Goal: Task Accomplishment & Management: Complete application form

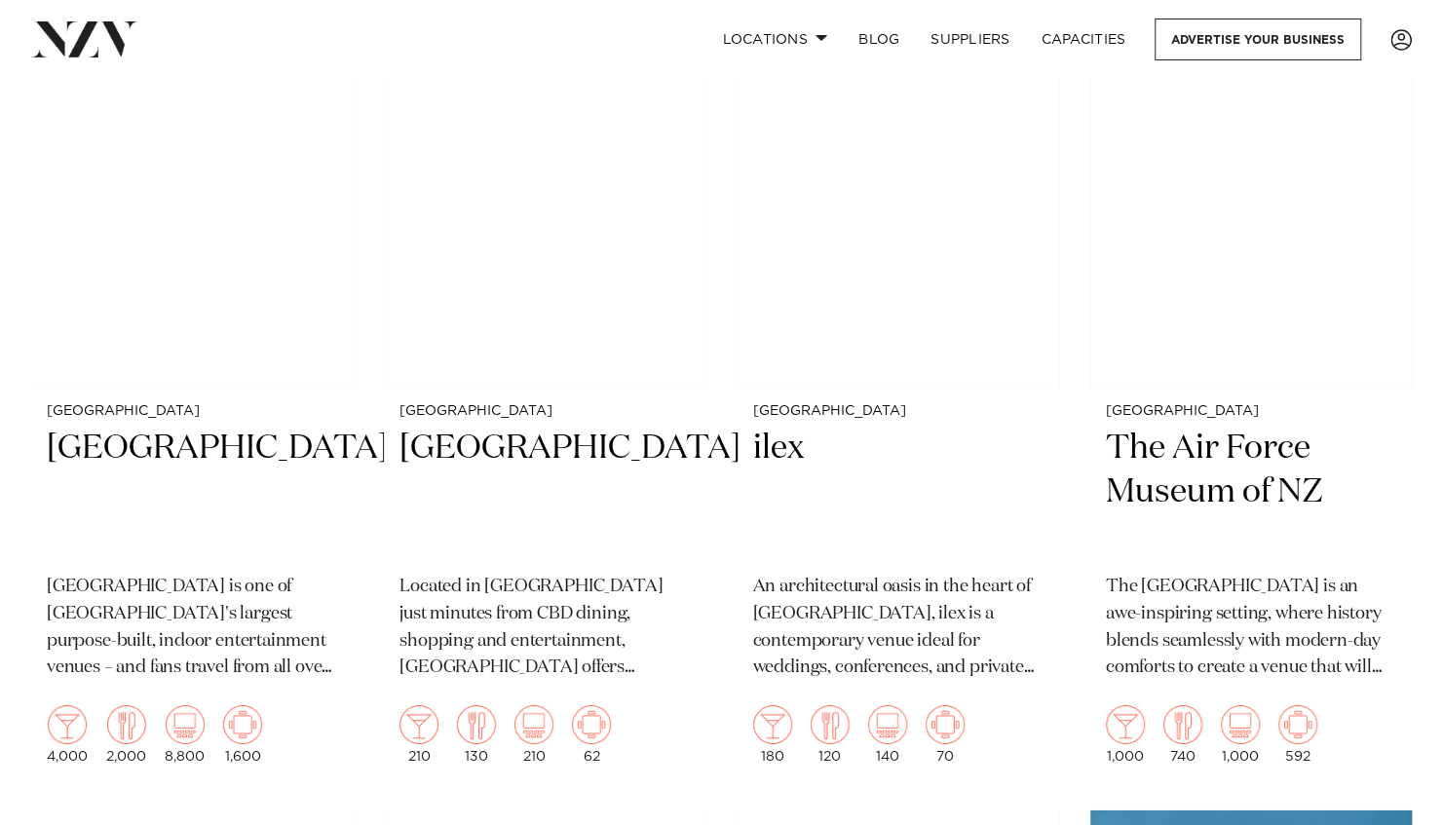
scroll to position [3508, 0]
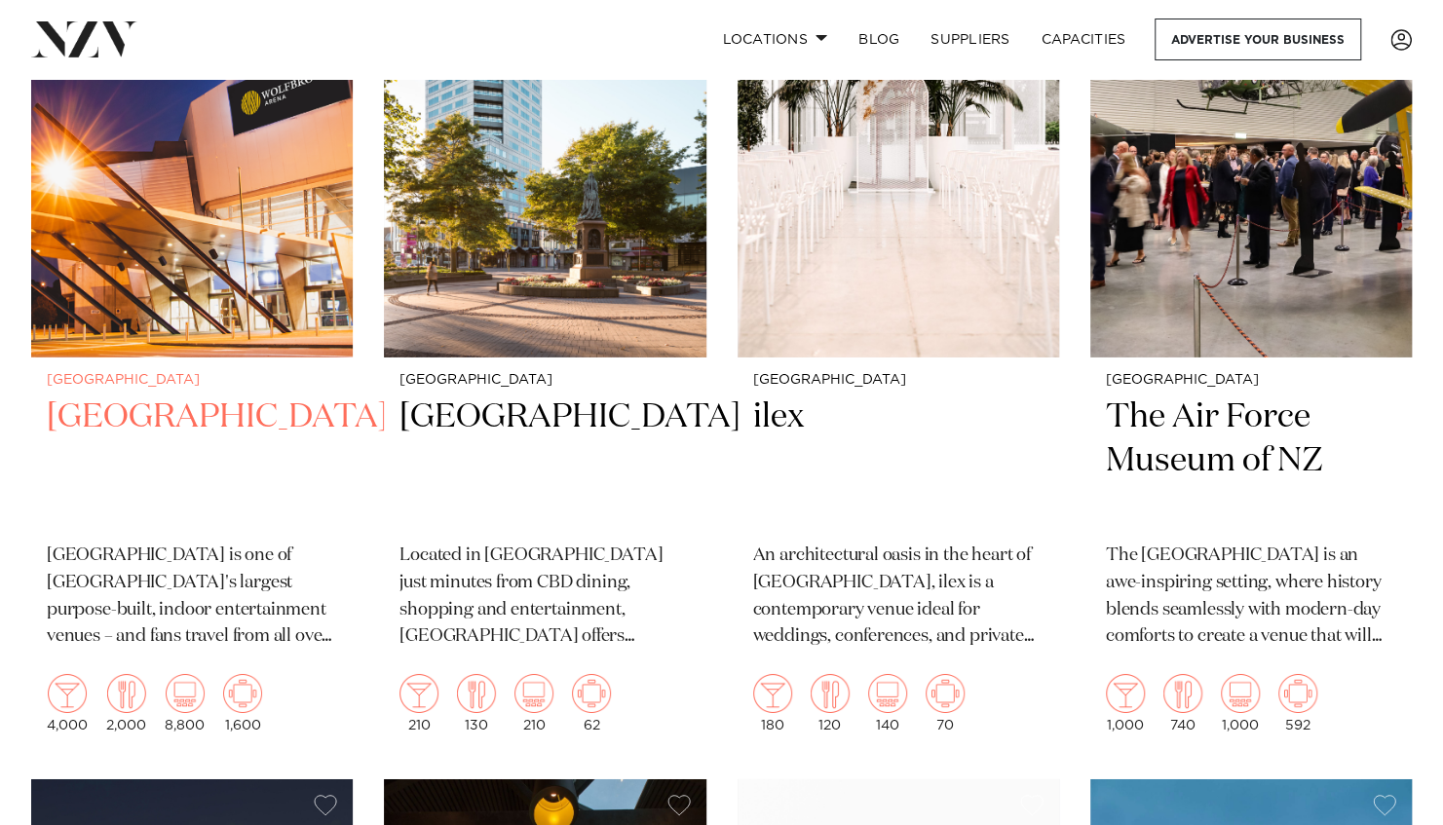
click at [170, 400] on h2 "[GEOGRAPHIC_DATA]" at bounding box center [192, 462] width 290 height 132
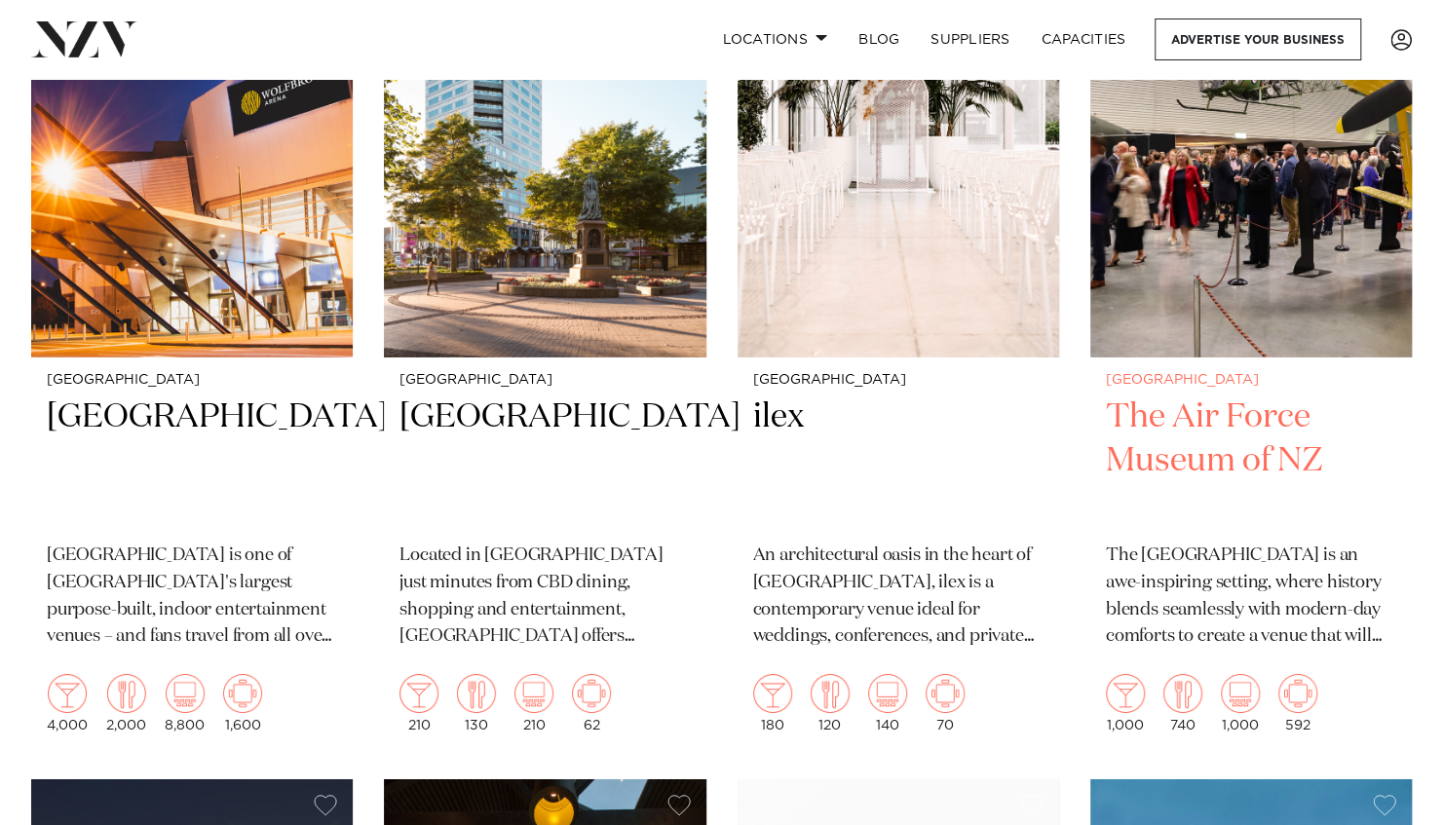
click at [1295, 329] on img at bounding box center [1251, 142] width 322 height 432
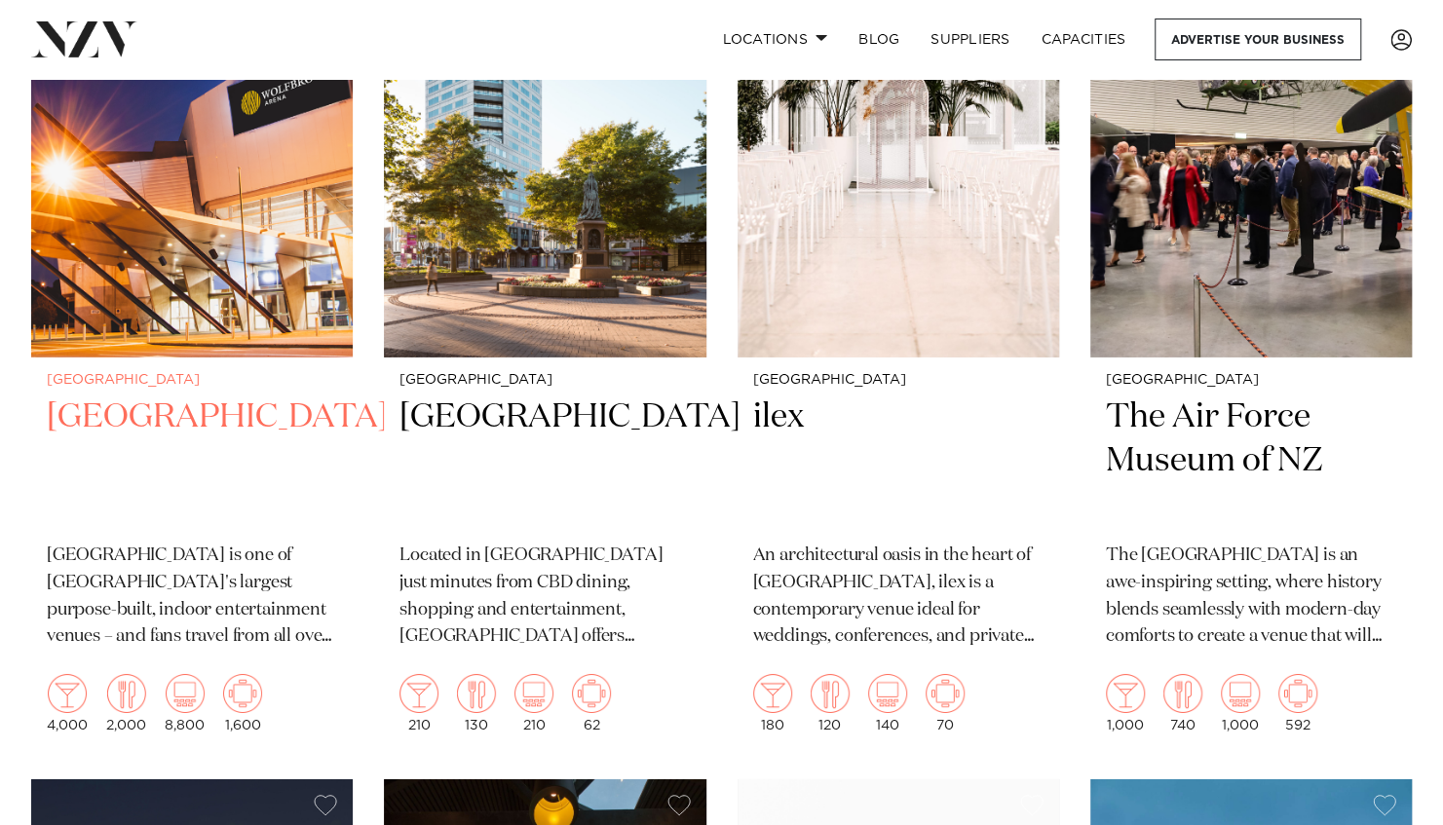
click at [151, 230] on img at bounding box center [192, 142] width 322 height 432
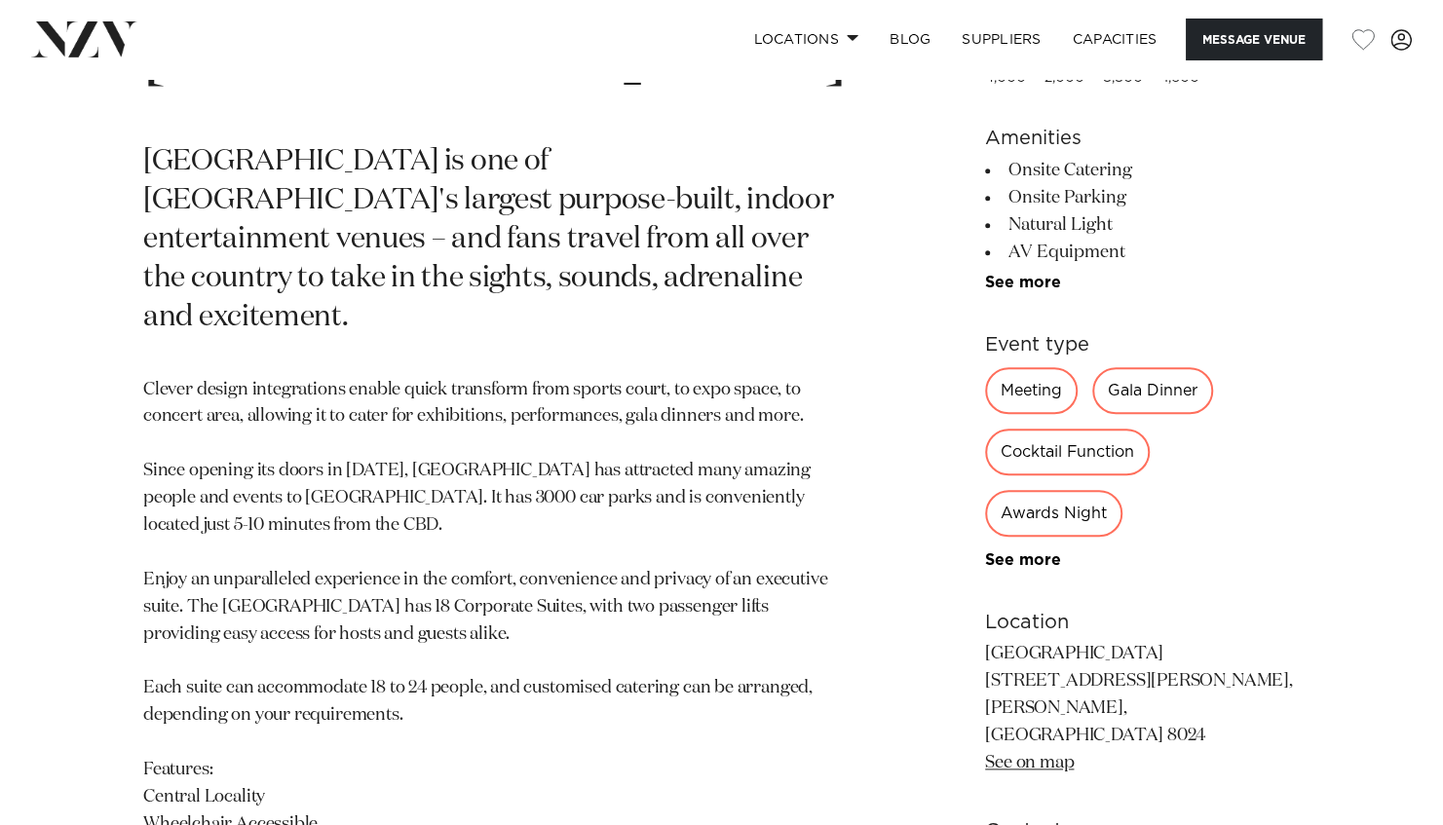
scroll to position [877, 0]
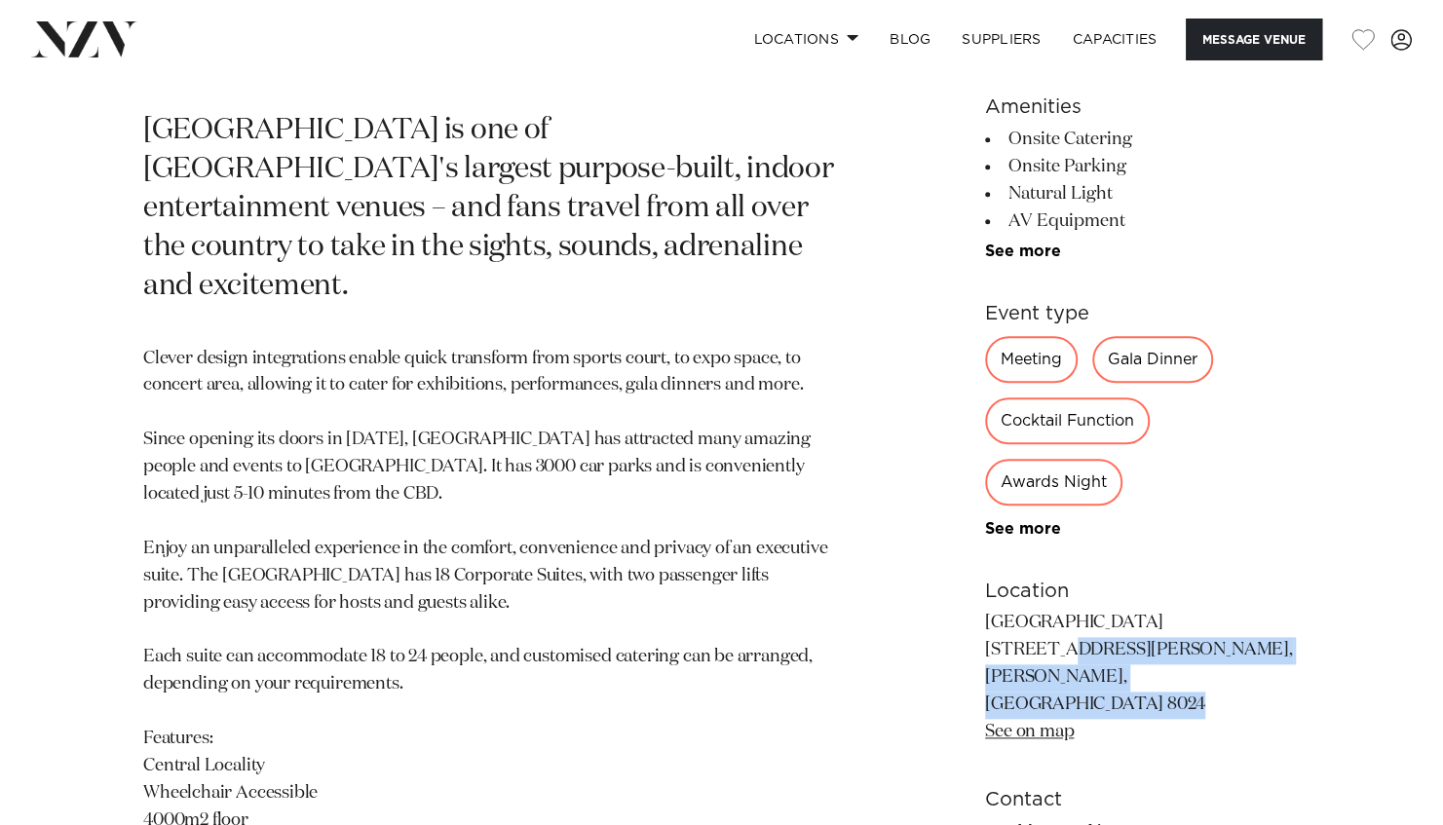
drag, startPoint x: 1221, startPoint y: 673, endPoint x: 982, endPoint y: 646, distance: 240.3
click at [985, 646] on p "Wolfbrook Arena 55 Jack Hinton Drive, Addington, Christchurch 8024 See on map" at bounding box center [1142, 677] width 315 height 135
drag, startPoint x: 982, startPoint y: 646, endPoint x: 1013, endPoint y: 659, distance: 32.8
copy p "55 Jack Hinton Drive, Addington, Christchurch 8024"
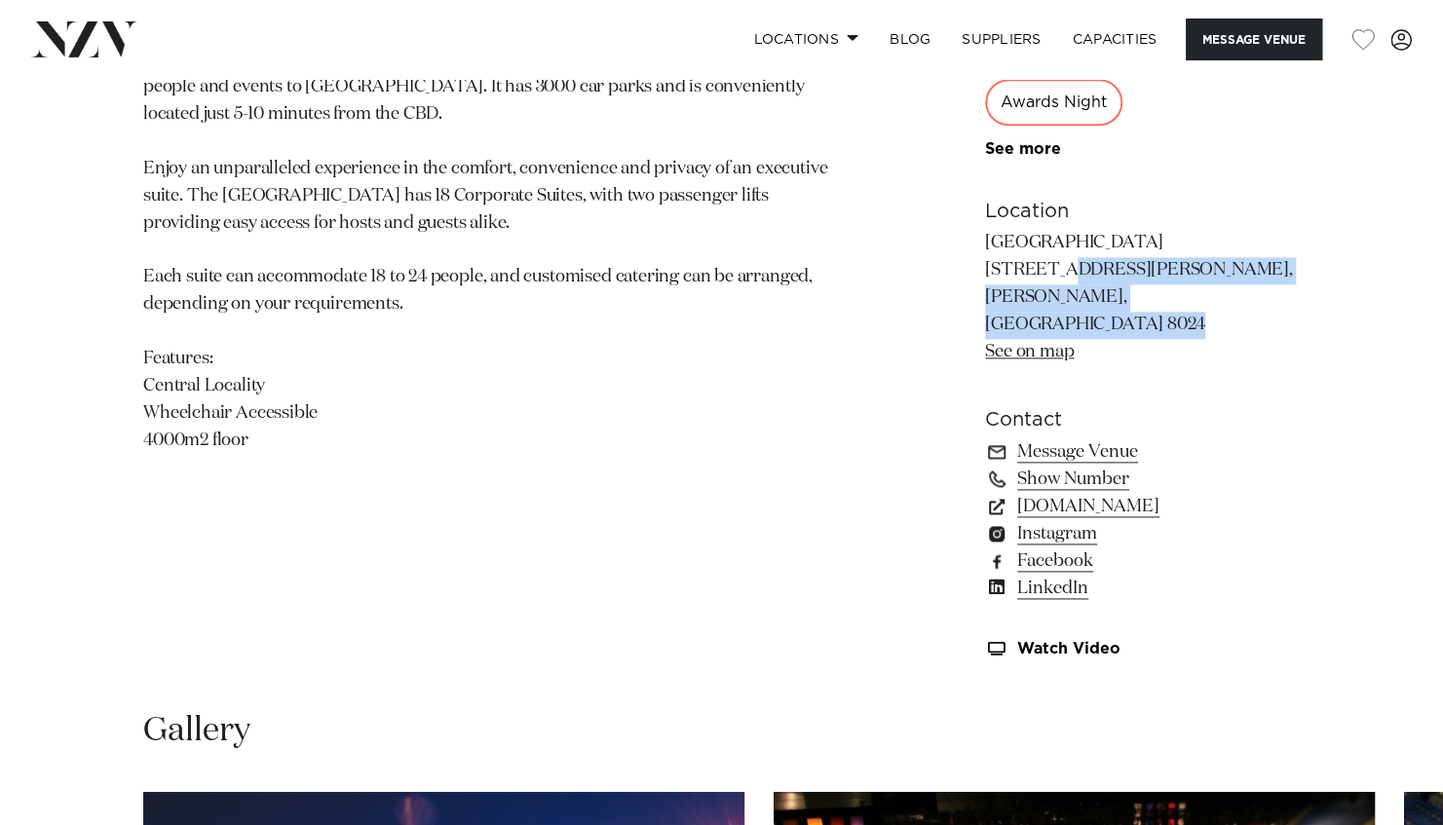
scroll to position [1267, 0]
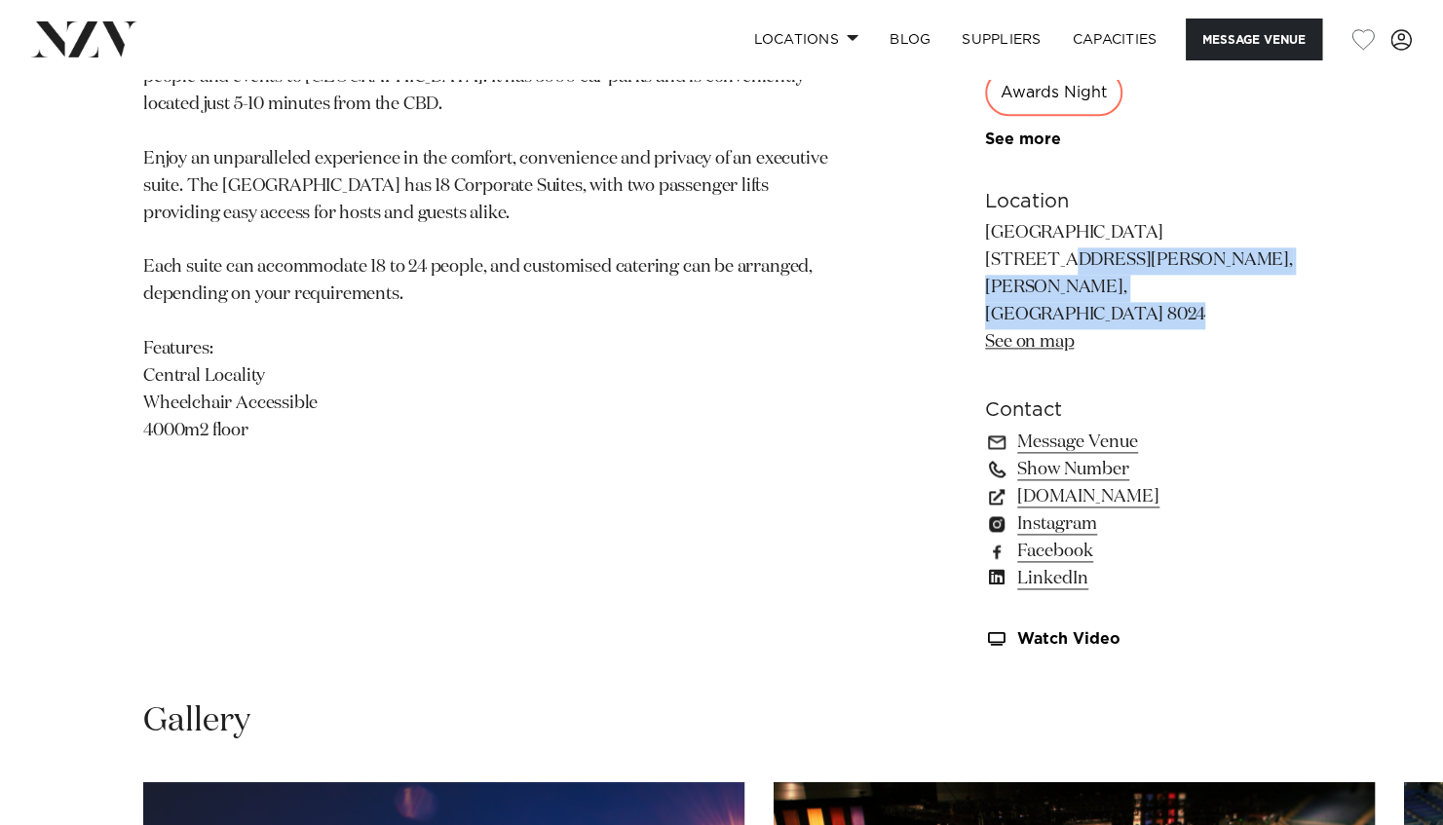
click at [1084, 456] on link "Show Number" at bounding box center [1142, 469] width 315 height 27
click at [1084, 429] on link "Message Venue" at bounding box center [1142, 442] width 315 height 27
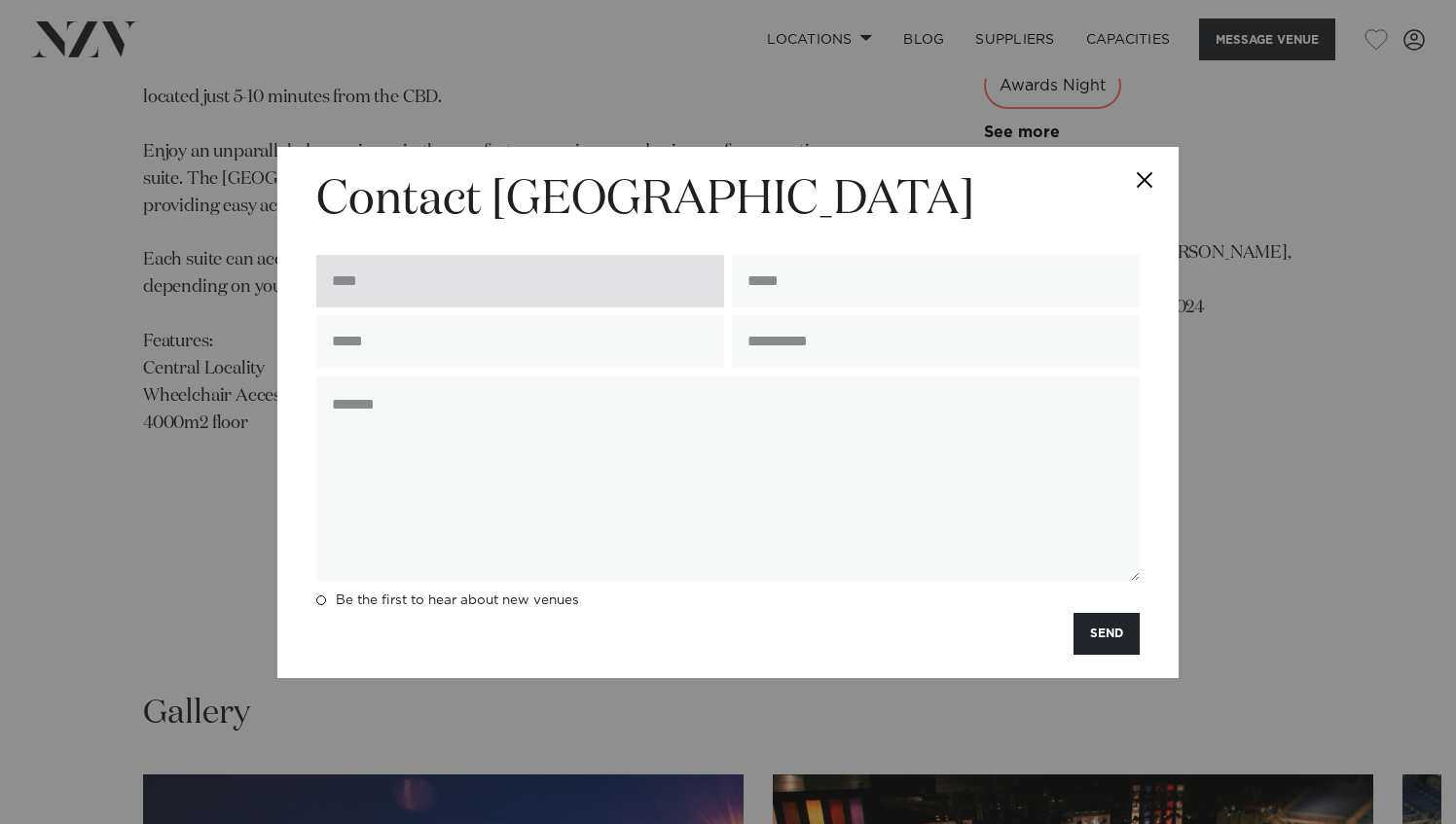
click at [455, 264] on input "text" at bounding box center [520, 281] width 407 height 53
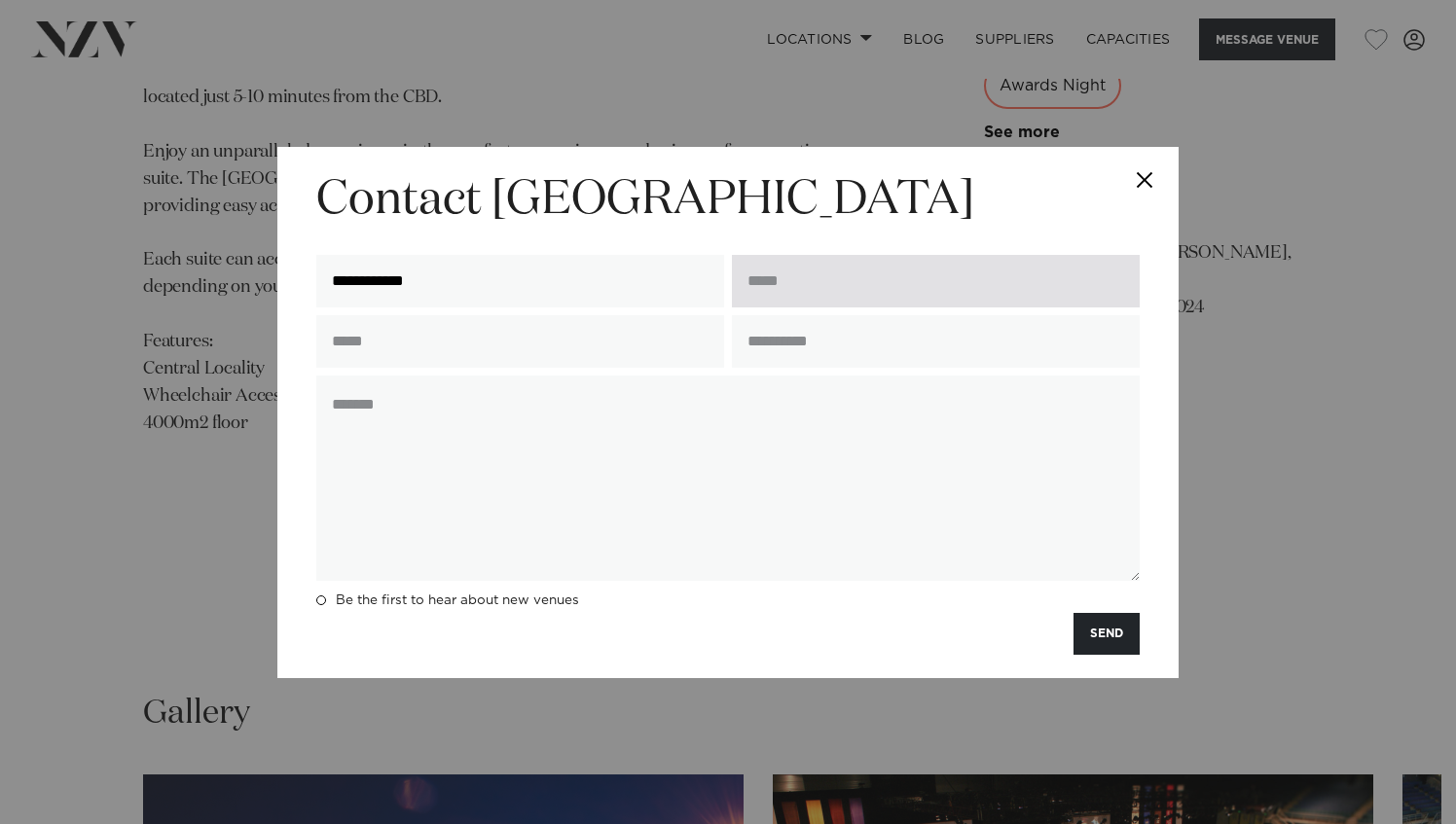
type input "**********"
click at [769, 292] on input "email" at bounding box center [936, 281] width 407 height 53
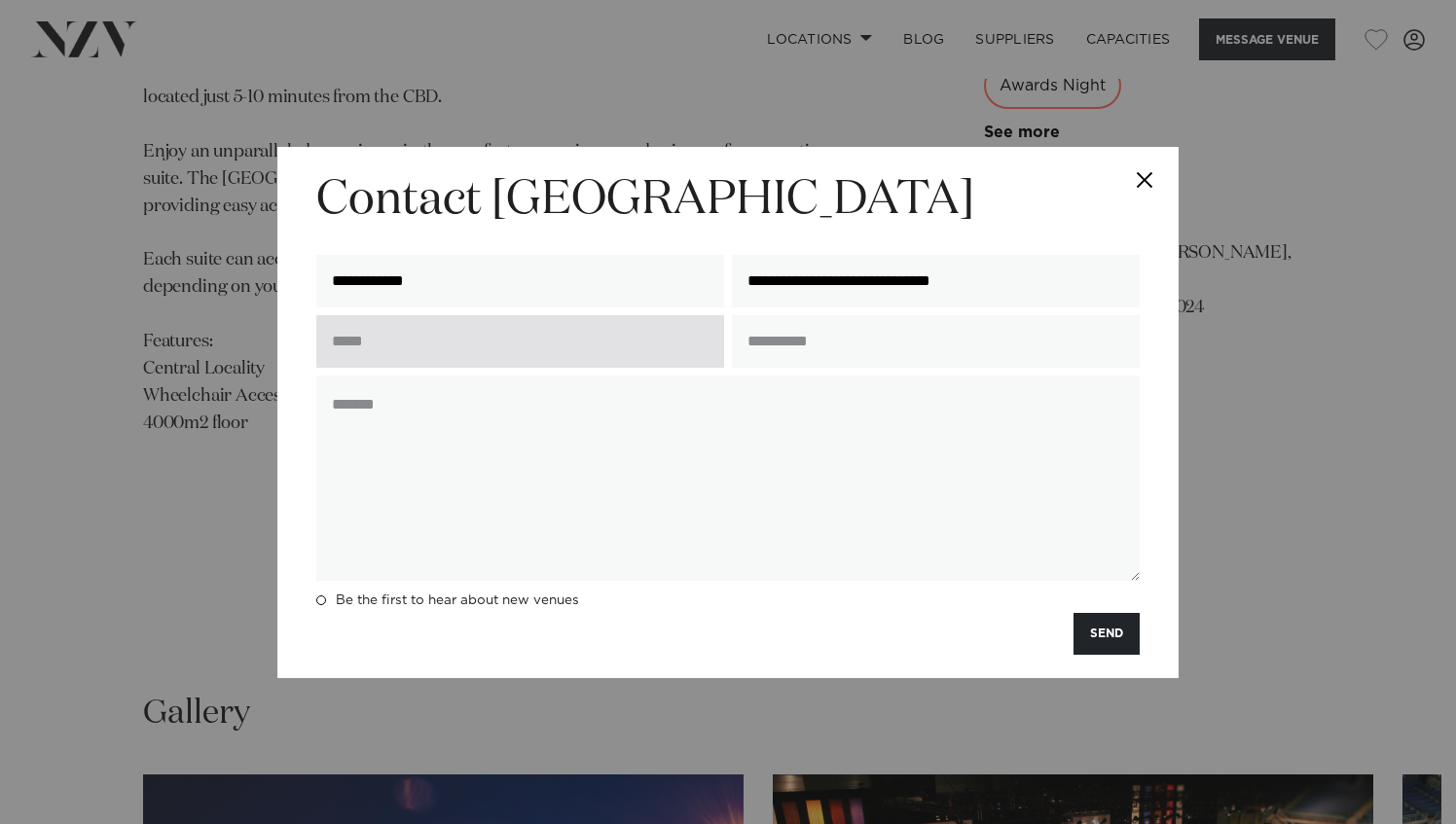
type input "**********"
click at [605, 339] on input "text" at bounding box center [520, 342] width 407 height 53
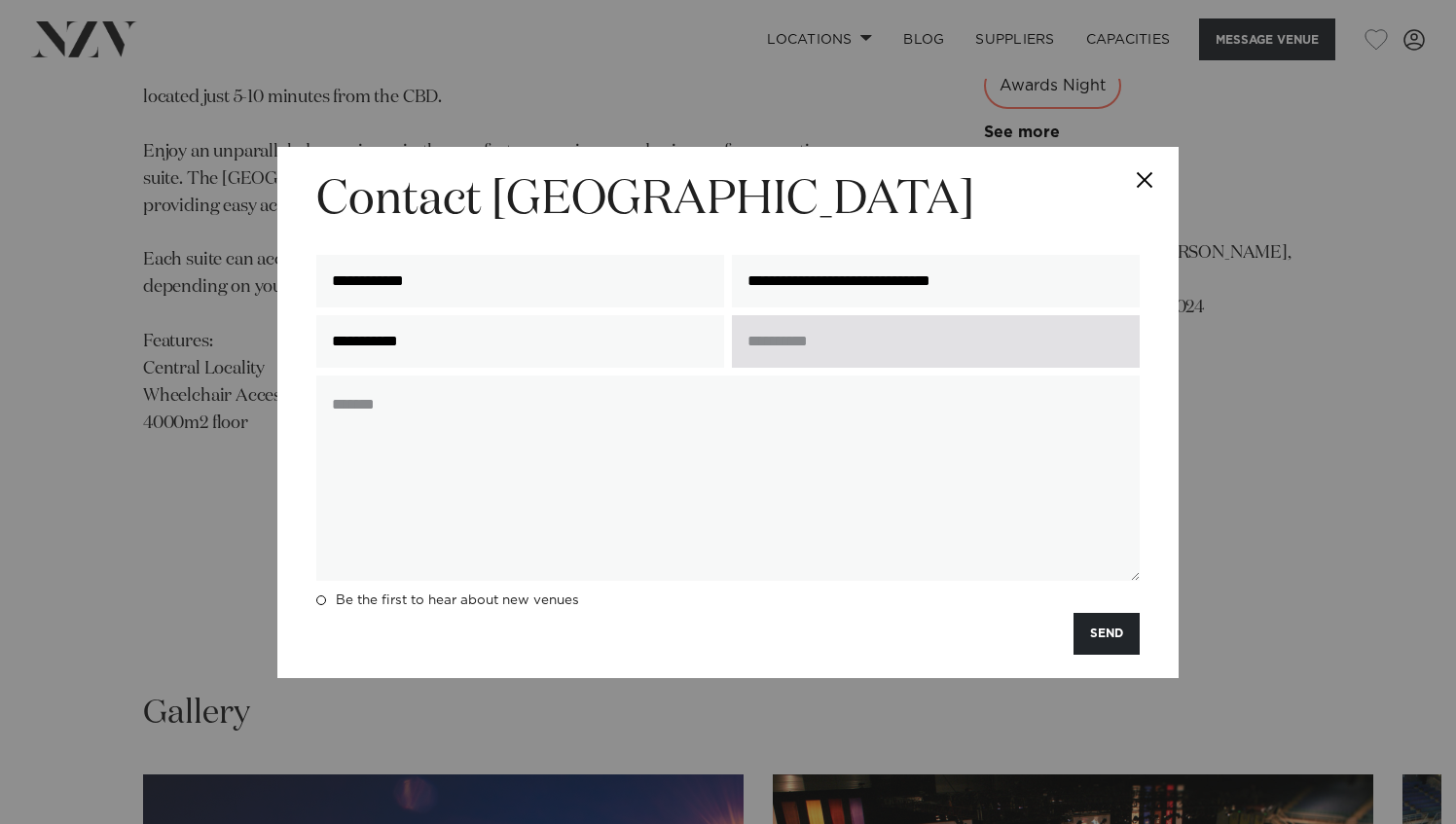
type input "**********"
click at [802, 355] on input "text" at bounding box center [936, 342] width 407 height 53
type input "*"
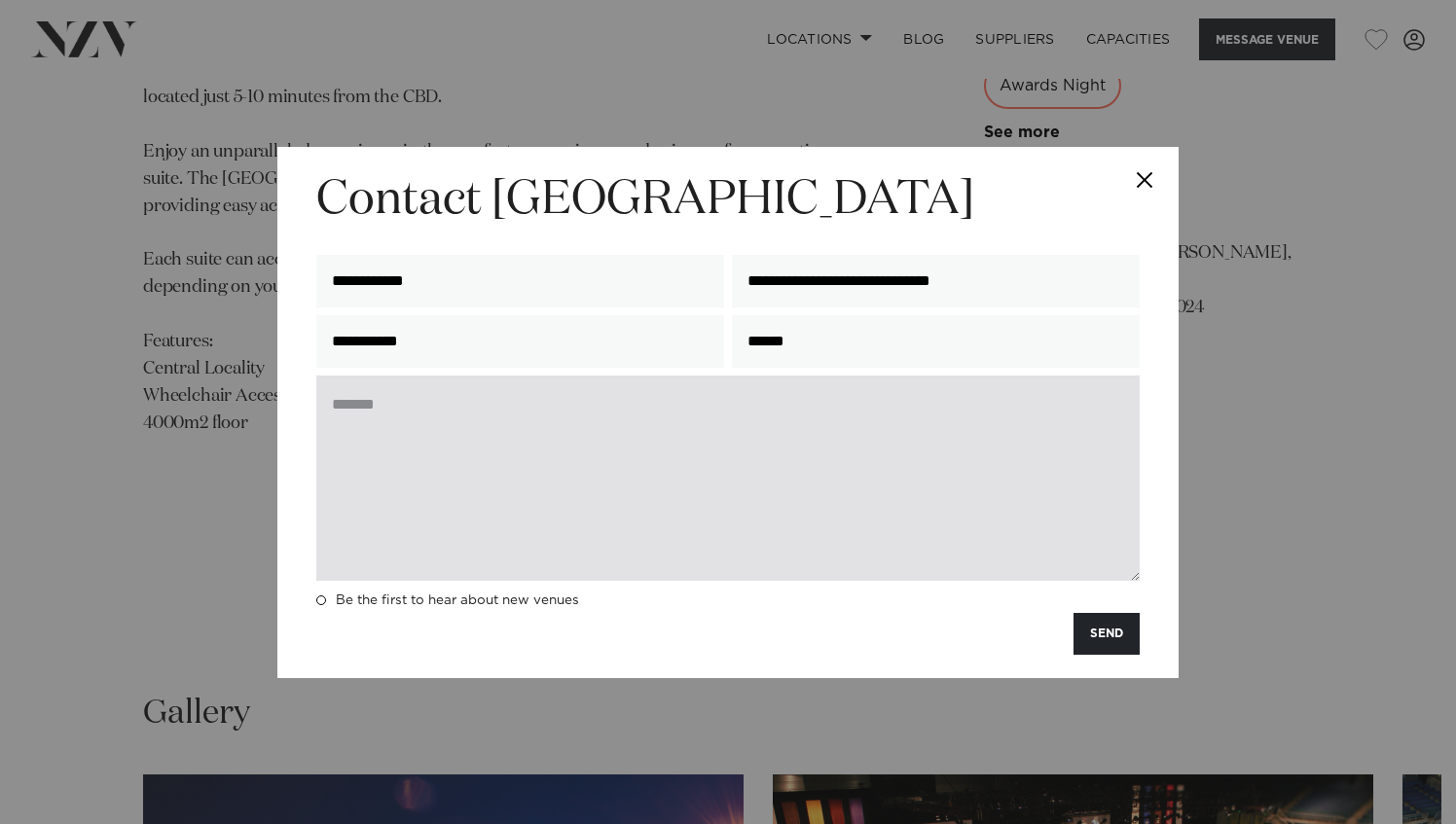
type input "******"
click at [754, 396] on textarea at bounding box center [728, 478] width 823 height 206
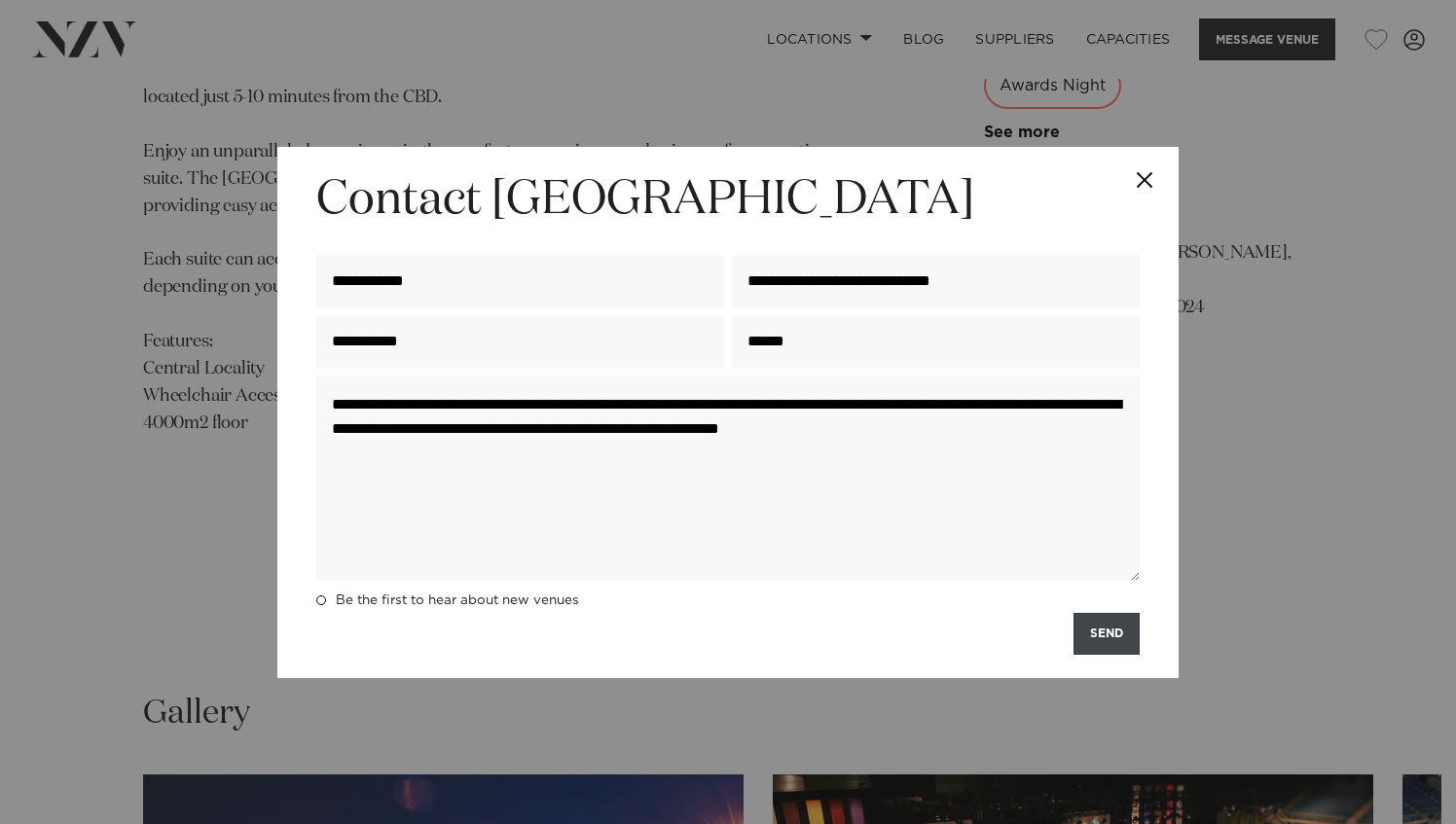
type textarea "**********"
click at [1113, 650] on button "SEND" at bounding box center [1106, 634] width 66 height 42
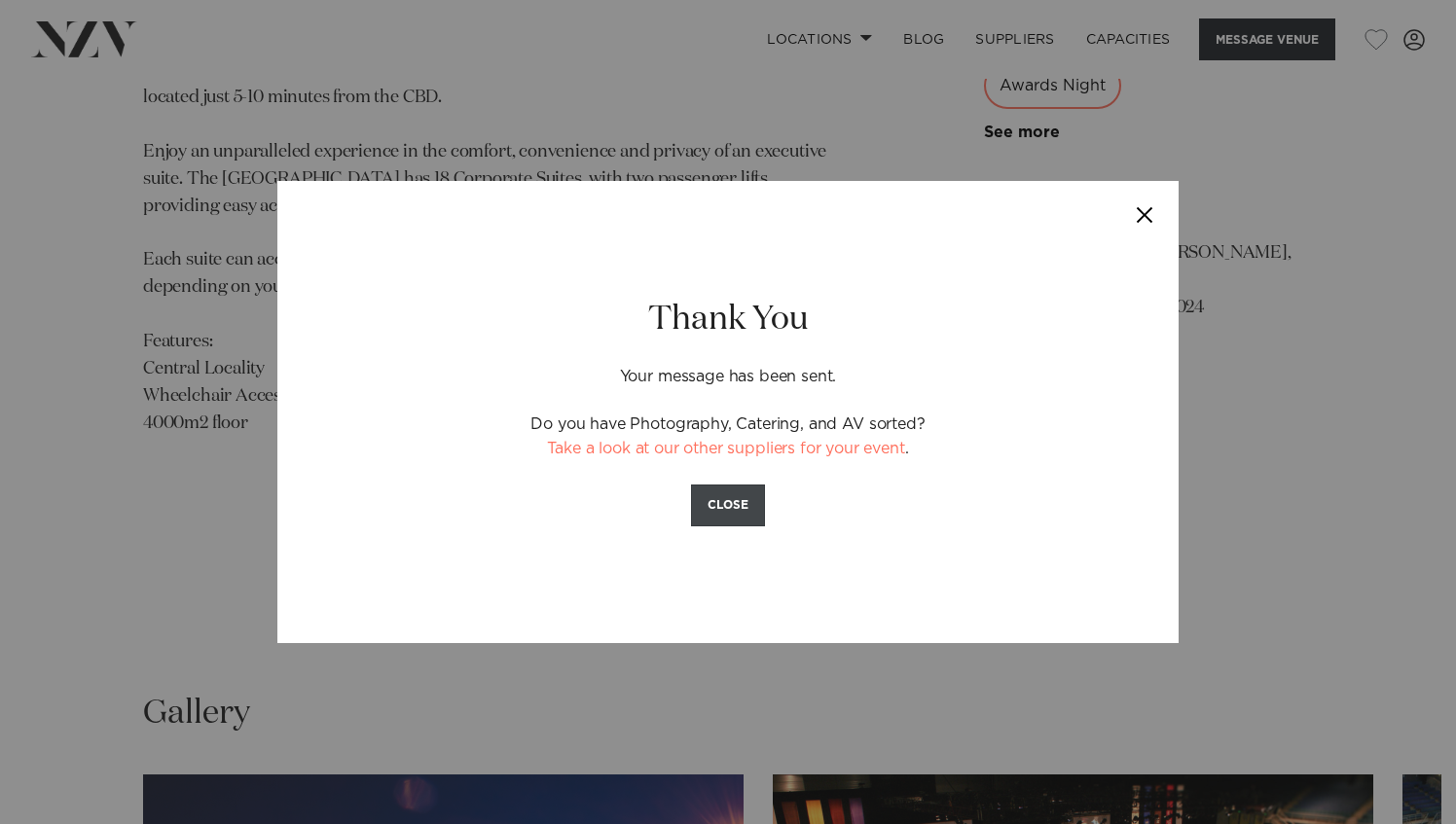
click at [739, 512] on button "CLOSE" at bounding box center [728, 505] width 74 height 42
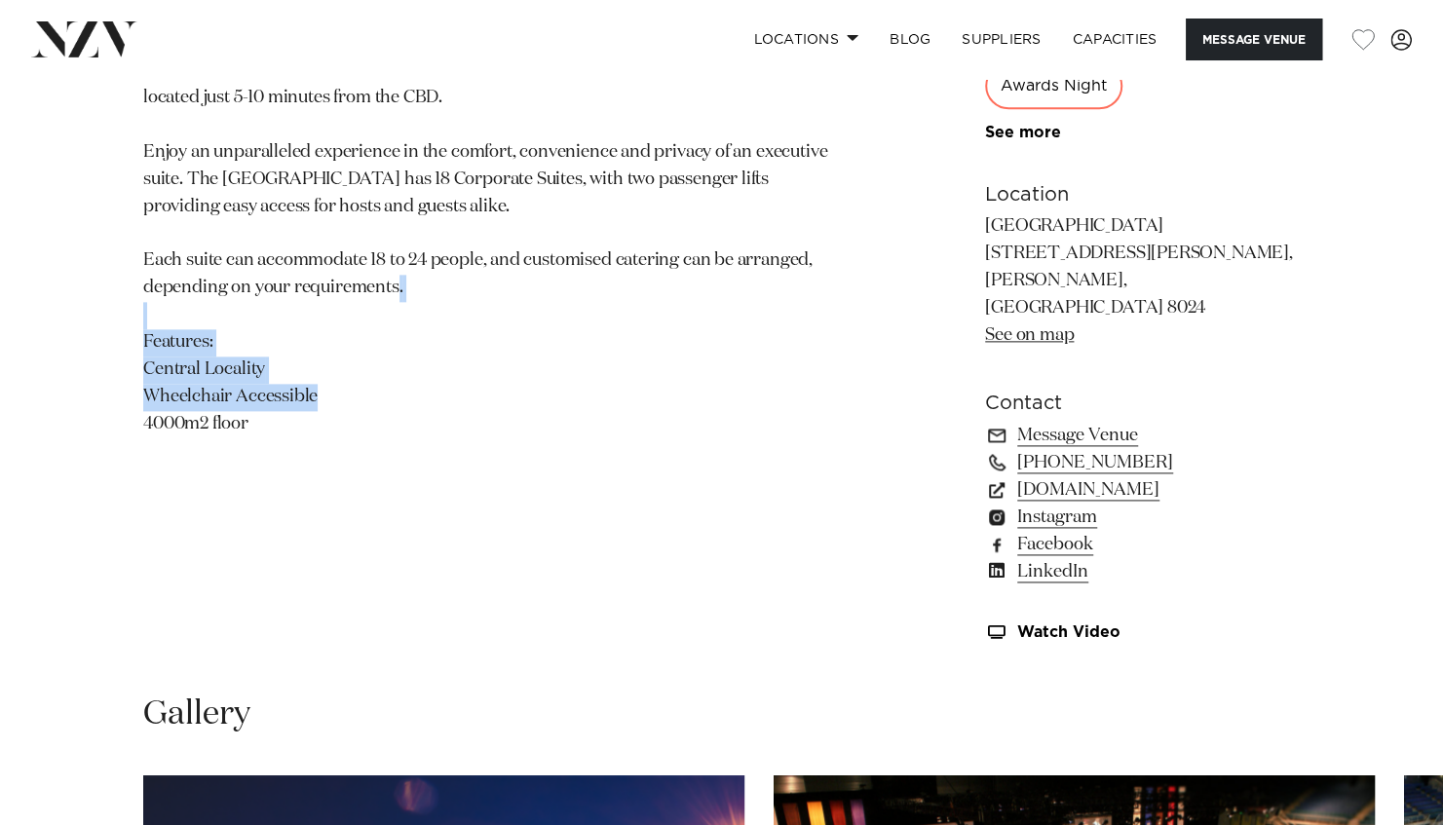
drag, startPoint x: 263, startPoint y: 376, endPoint x: 126, endPoint y: 335, distance: 143.4
click at [126, 335] on div "Christchurch Wolfbrook Arena Wolfbrook Arena is one of New Zealand's largest pu…" at bounding box center [722, 112] width 1412 height 1104
drag, startPoint x: 126, startPoint y: 335, endPoint x: 164, endPoint y: 350, distance: 40.7
copy p "Central Locality Wheelchair Accessible 4000m2 floor"
click at [676, 536] on section "Christchurch Wolfbrook Arena Wolfbrook Arena is one of New Zealand's largest pu…" at bounding box center [495, 112] width 704 height 1104
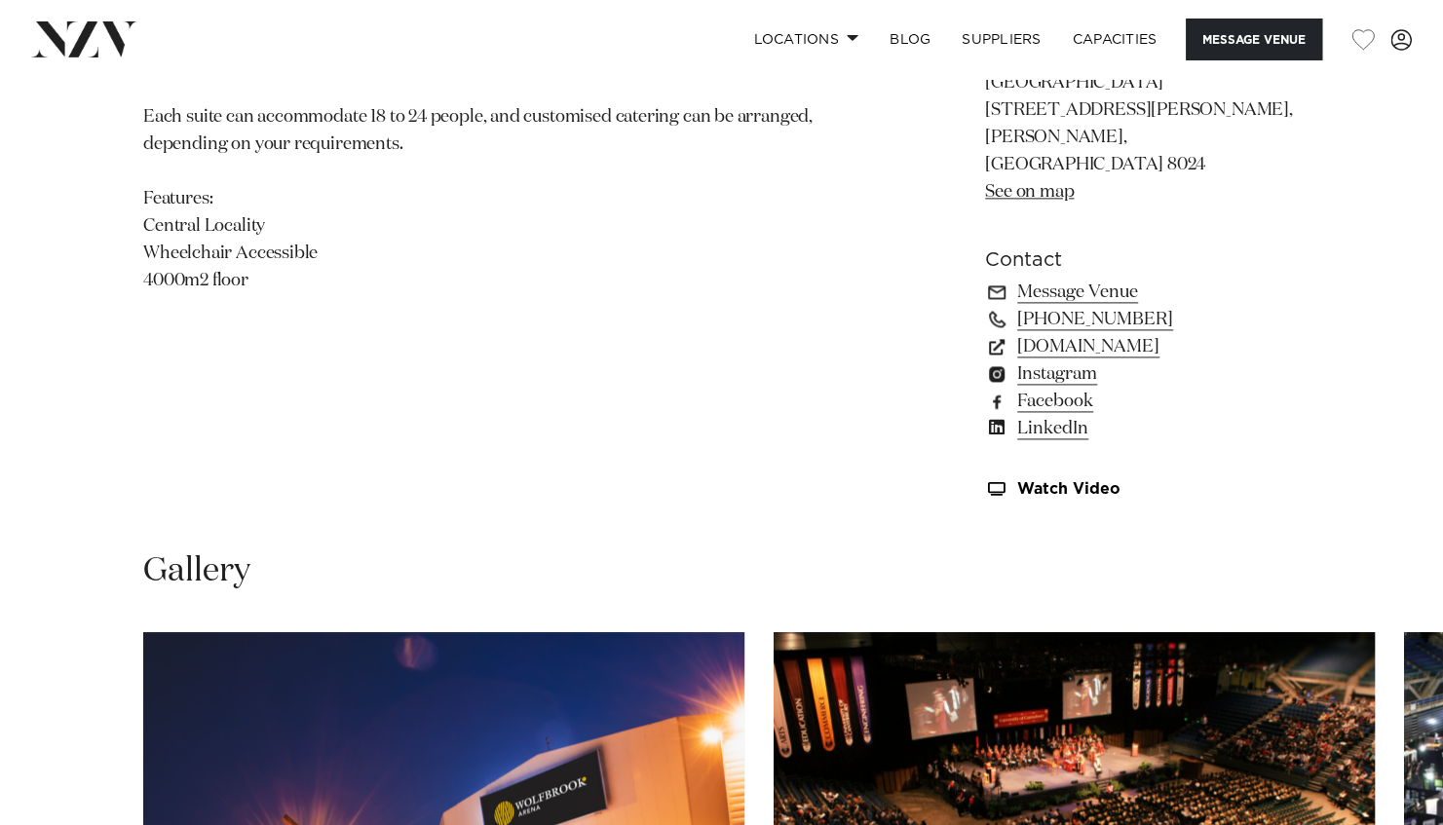
scroll to position [1371, 0]
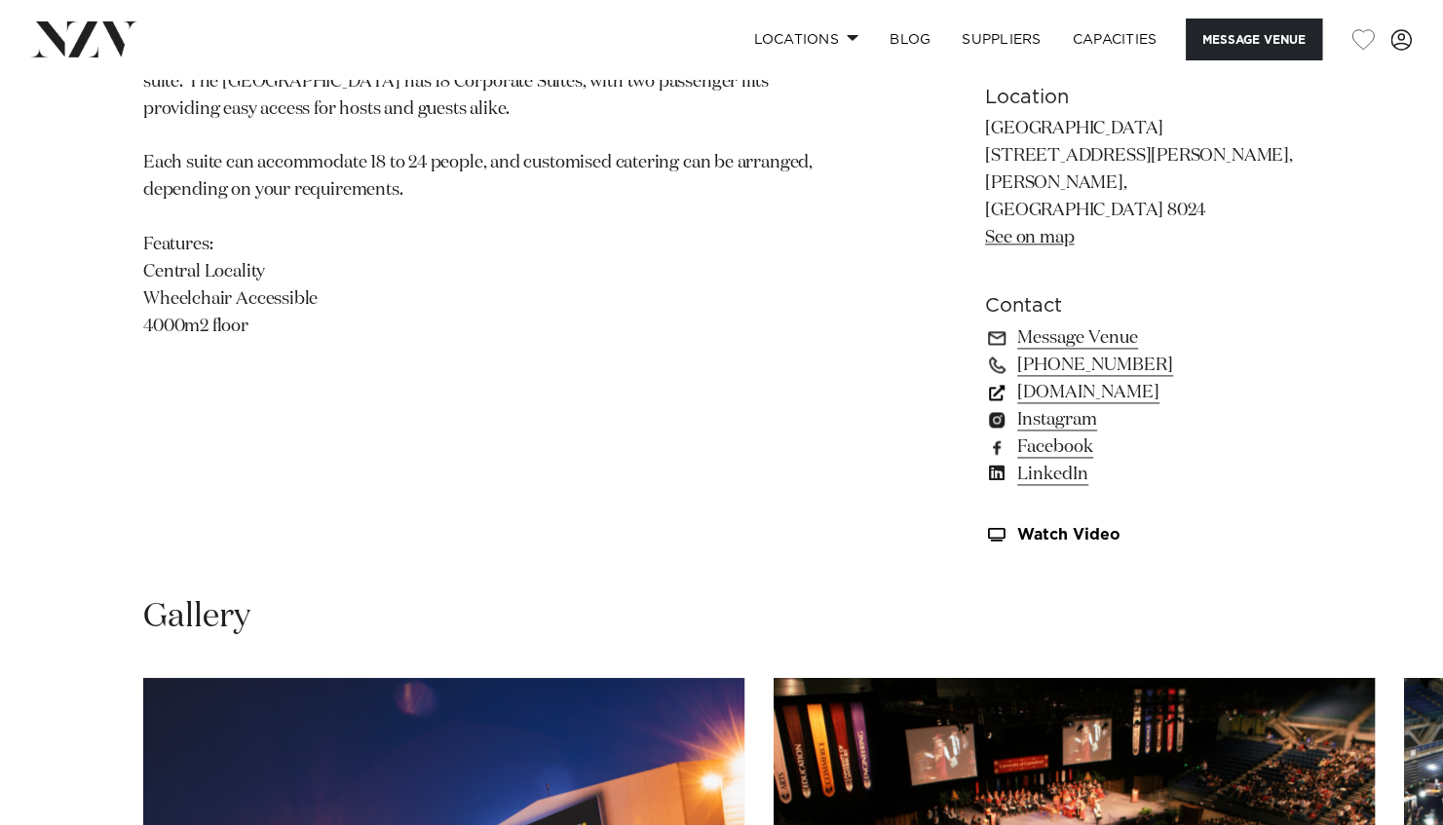
click at [1160, 379] on link "www.venuesotautahi.co.nz" at bounding box center [1142, 392] width 315 height 27
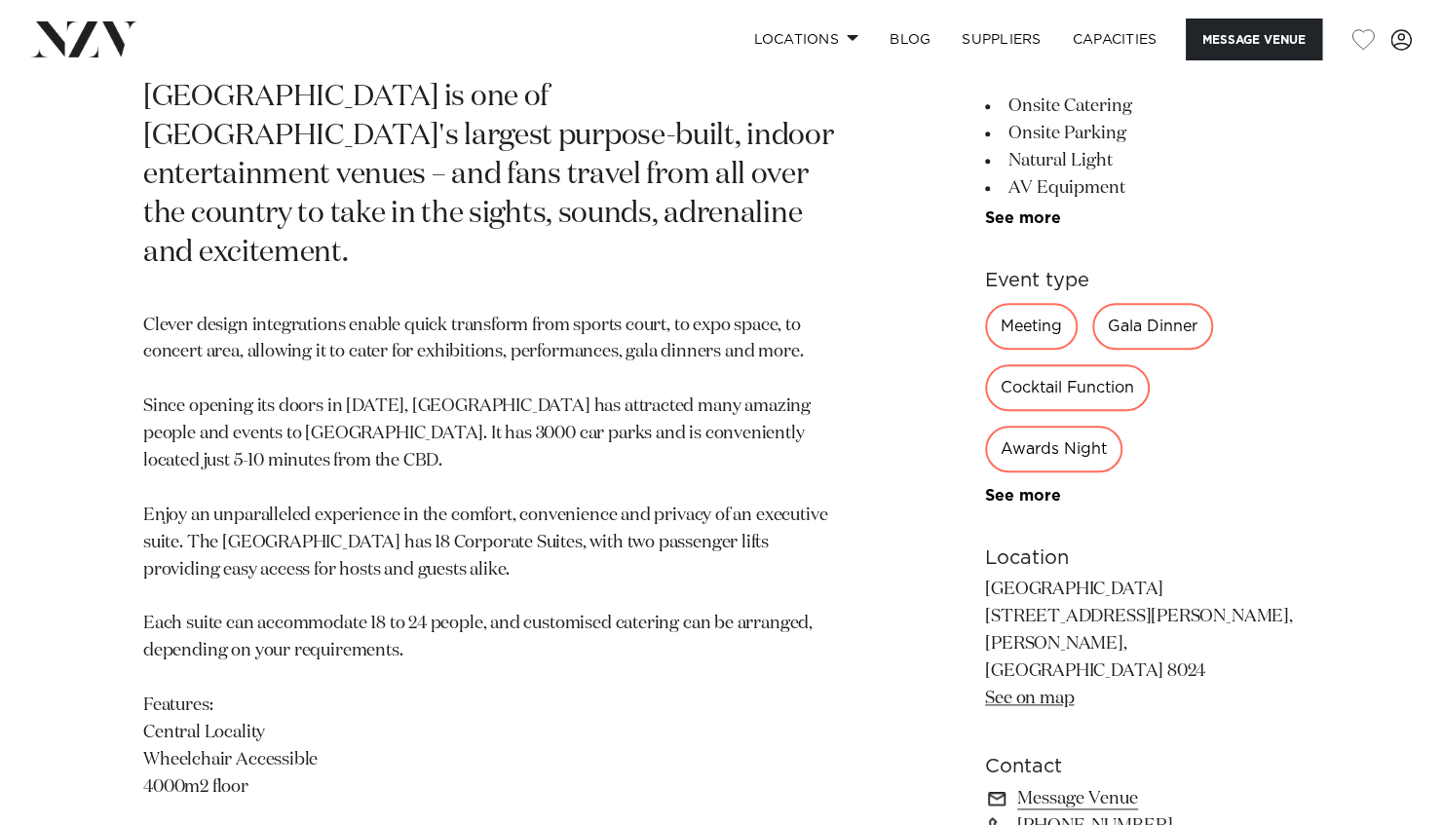
scroll to position [884, 0]
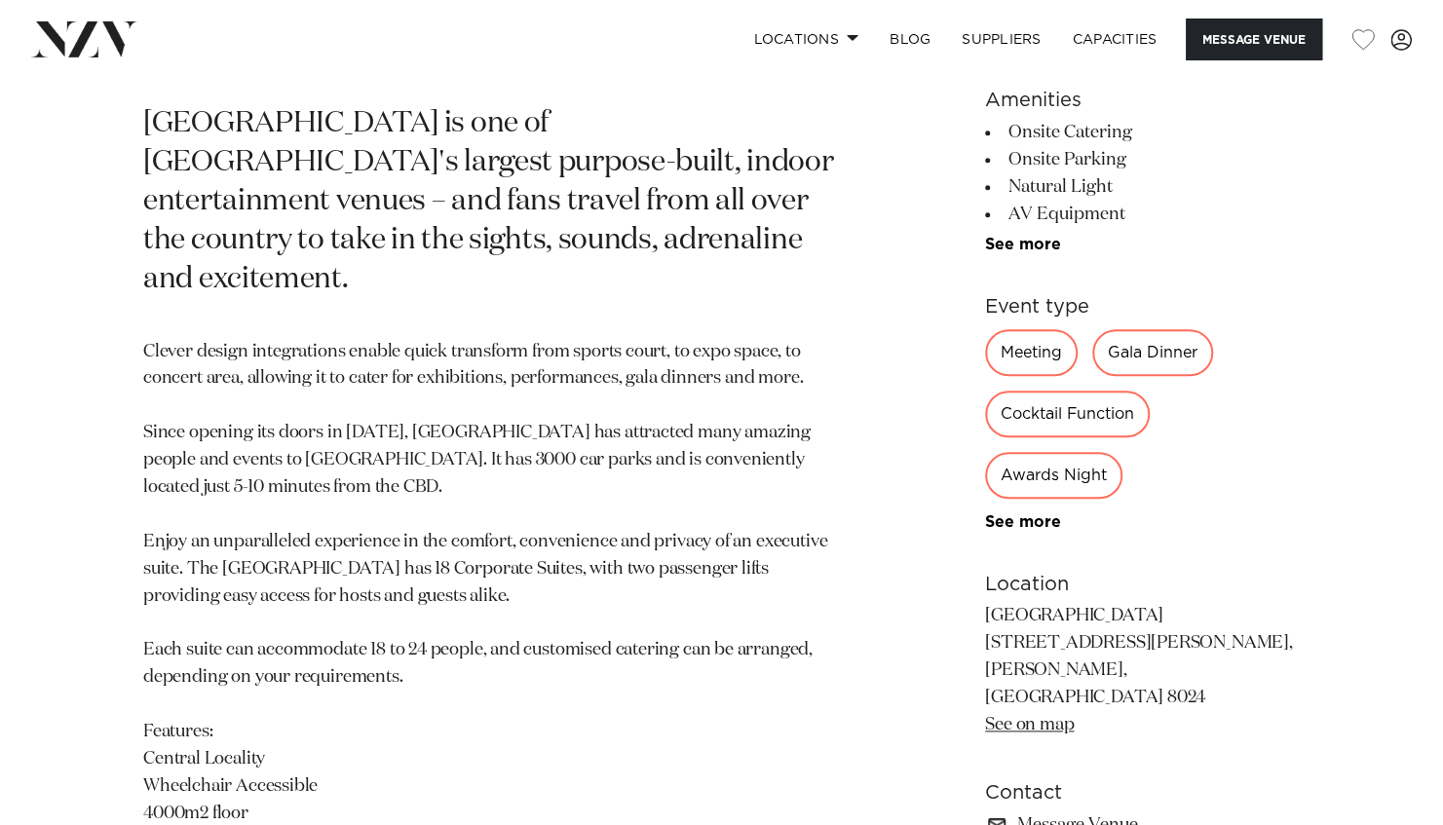
click at [1006, 349] on div "Meeting" at bounding box center [1031, 352] width 93 height 47
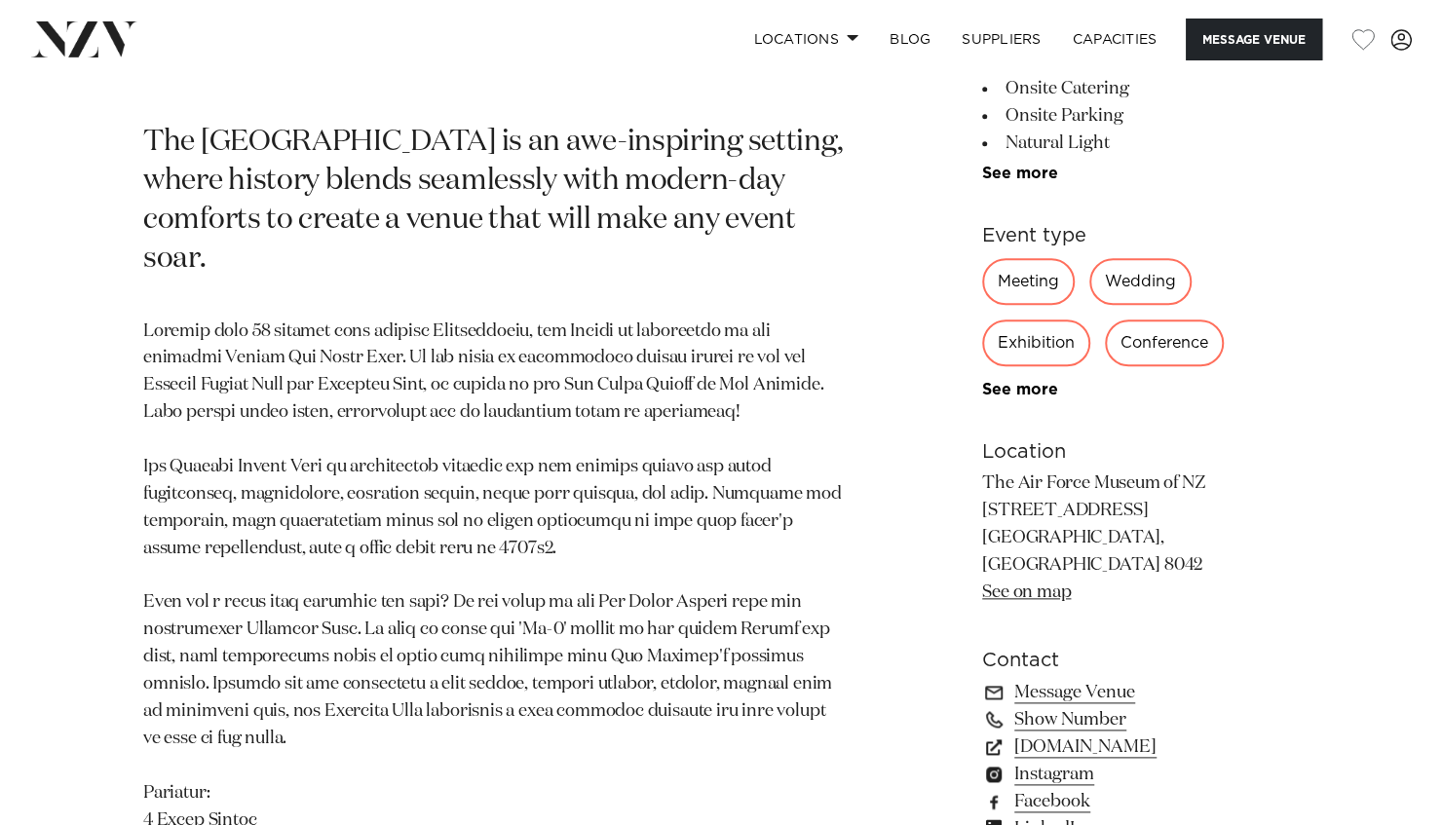
scroll to position [974, 0]
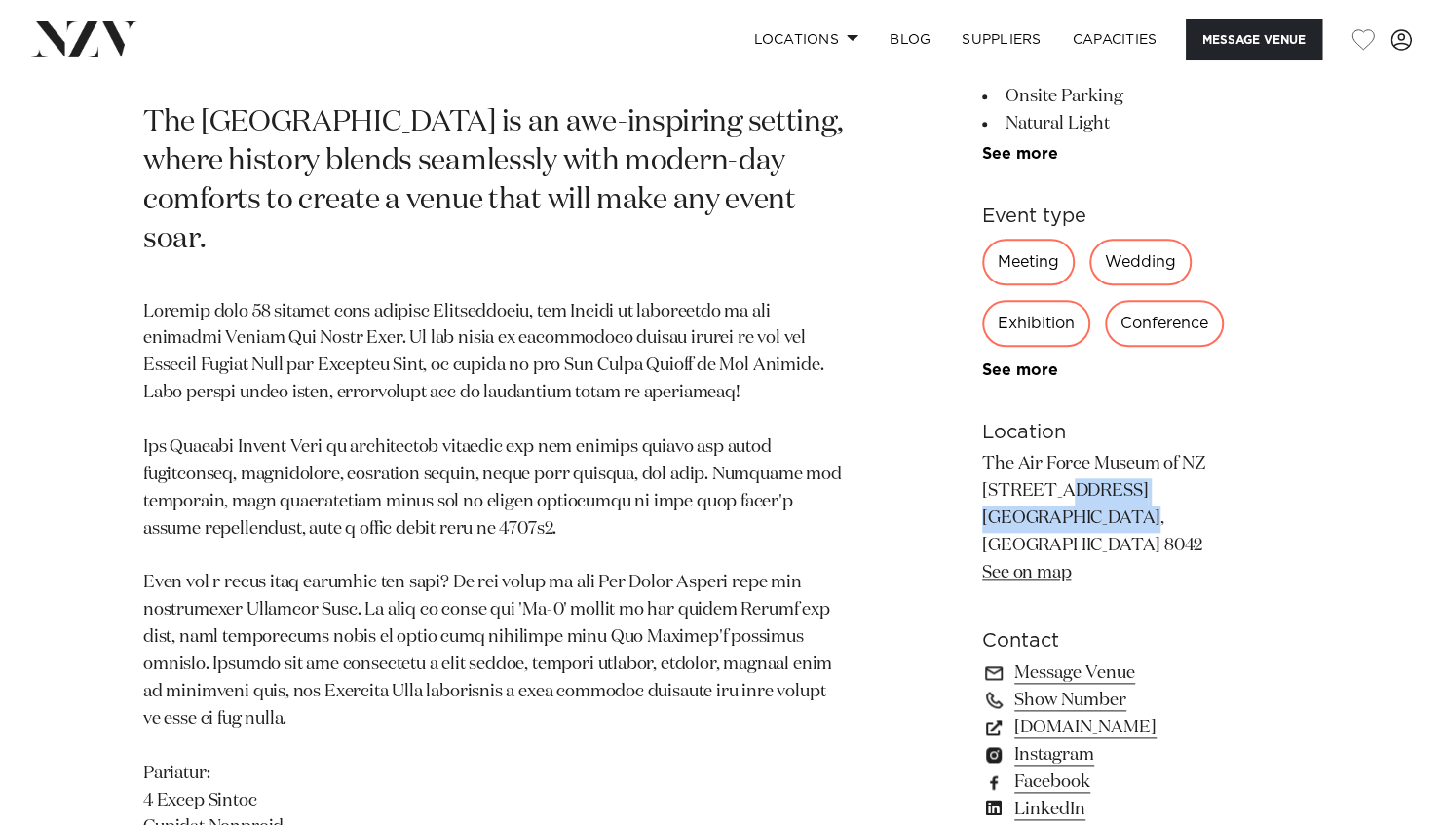
drag, startPoint x: 1052, startPoint y: 519, endPoint x: 984, endPoint y: 485, distance: 76.3
click at [984, 485] on p "The Air Force Museum of NZ 45 Harvard Ave, Wigram, Christchurch 8042 See on map" at bounding box center [1141, 518] width 318 height 135
drag, startPoint x: 984, startPoint y: 485, endPoint x: 1003, endPoint y: 501, distance: 24.2
copy p "45 Harvard Ave, Wigram,"
click at [1089, 687] on link "Show Number" at bounding box center [1141, 700] width 318 height 27
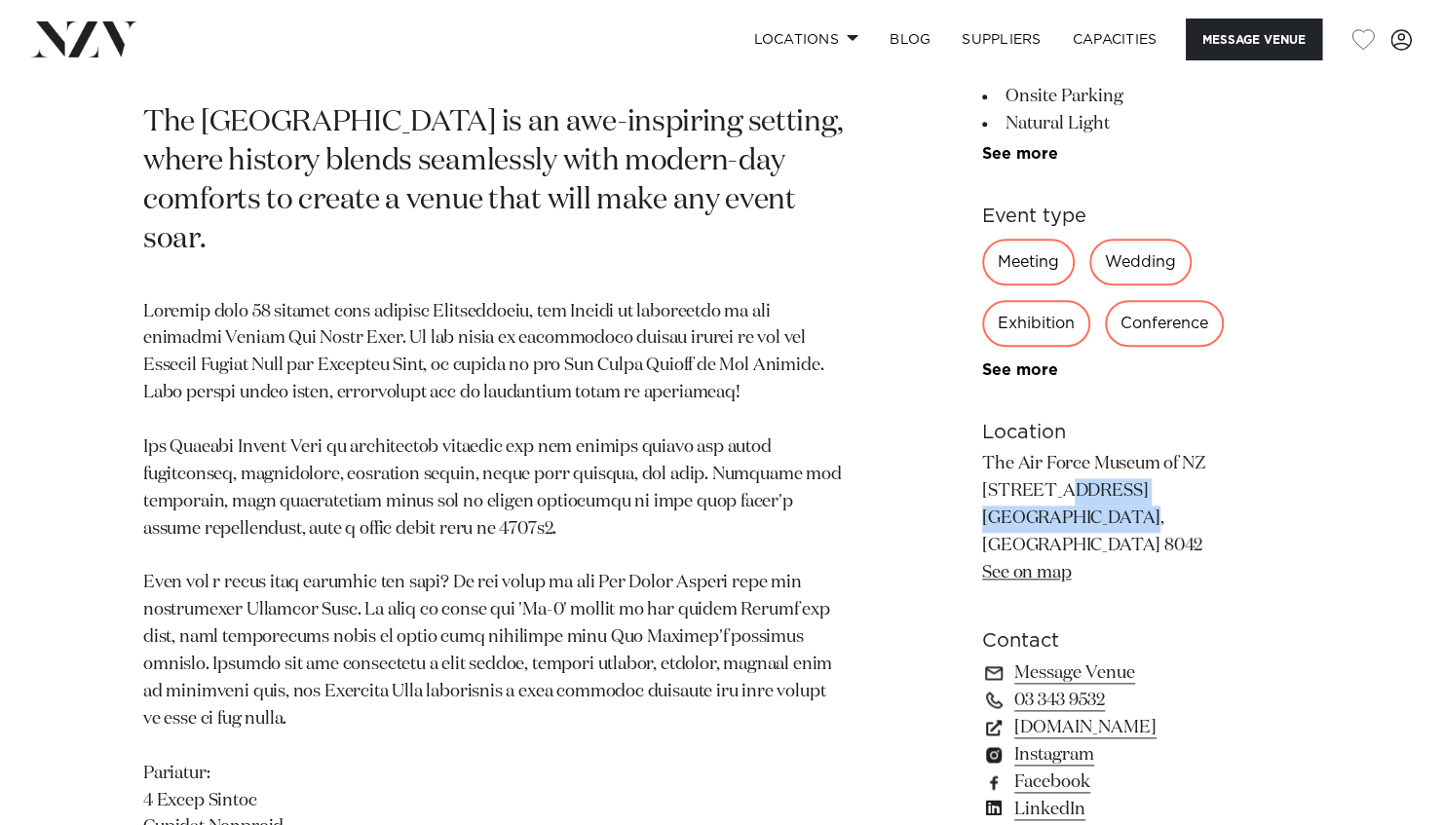
click at [1268, 497] on p "The Air Force Museum of NZ 45 Harvard Ave, Wigram, Christchurch 8042 See on map" at bounding box center [1141, 518] width 318 height 135
click at [1077, 660] on link "Message Venue" at bounding box center [1141, 673] width 318 height 27
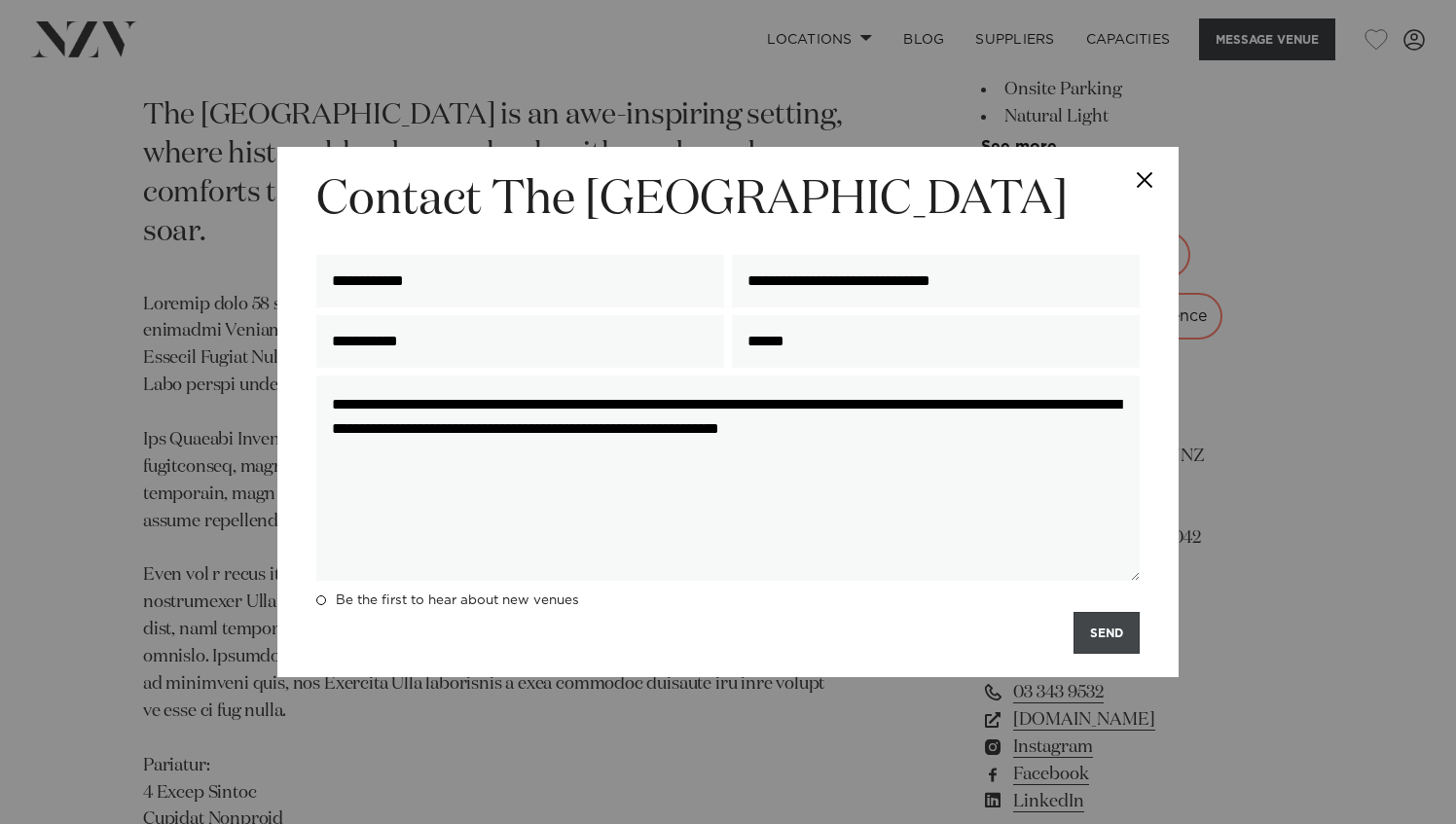
click at [1107, 633] on button "SEND" at bounding box center [1106, 633] width 66 height 42
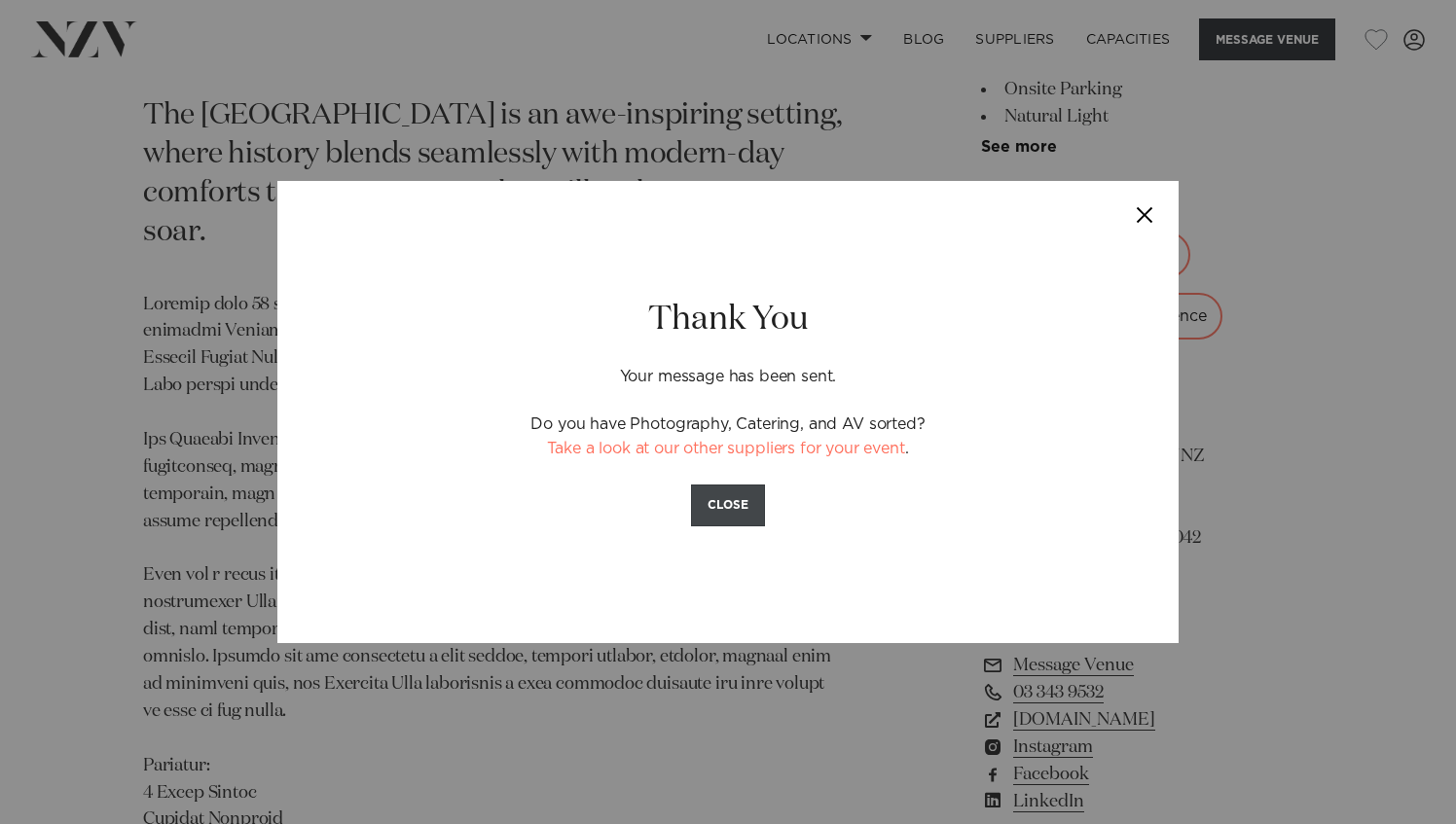
click at [726, 514] on button "CLOSE" at bounding box center [728, 505] width 74 height 42
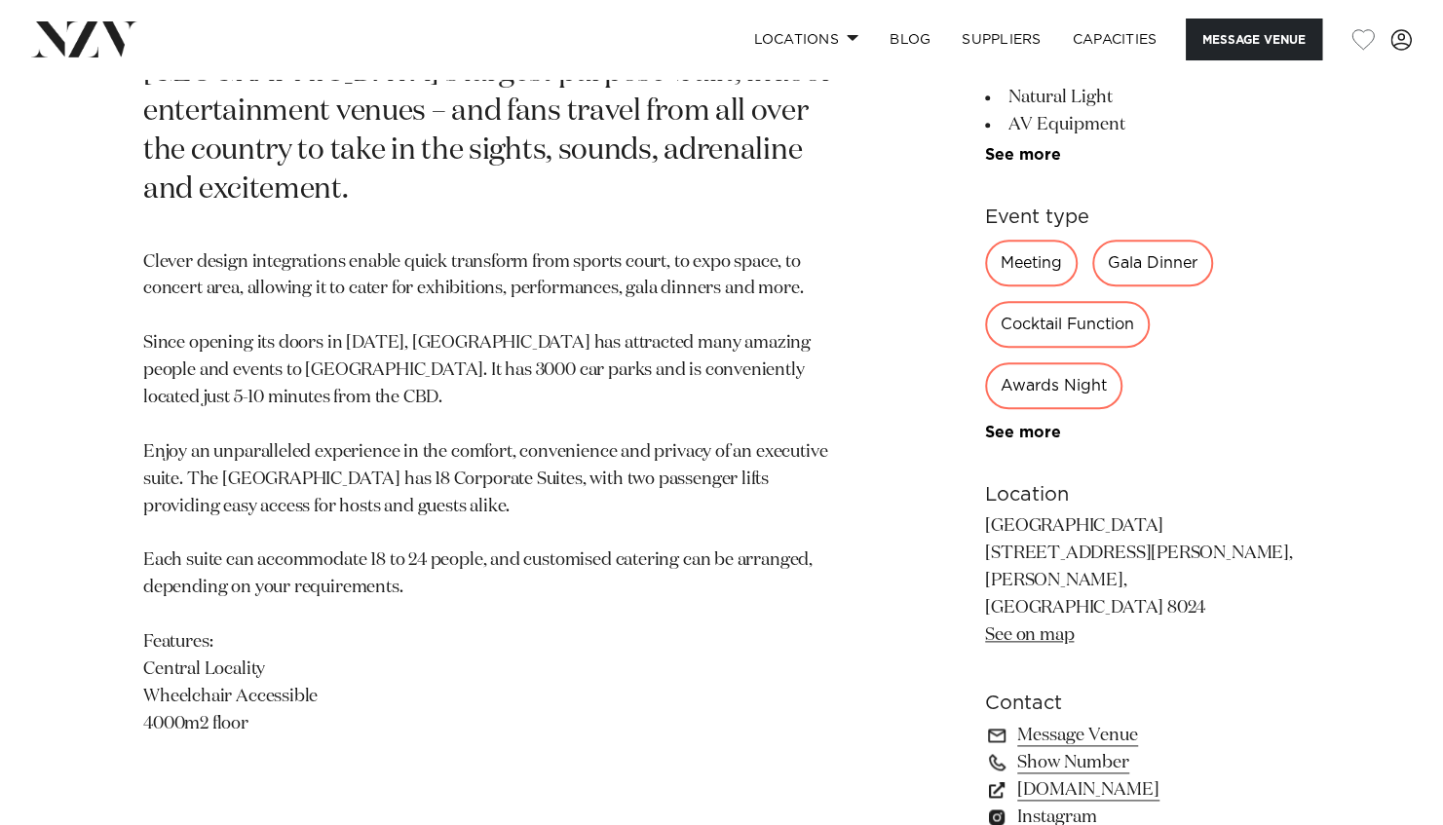
scroll to position [974, 0]
drag, startPoint x: 1072, startPoint y: 581, endPoint x: 984, endPoint y: 555, distance: 91.3
click at [985, 555] on p "[GEOGRAPHIC_DATA] [STREET_ADDRESS][PERSON_NAME], [GEOGRAPHIC_DATA], [GEOGRAPHIC…" at bounding box center [1142, 580] width 315 height 135
drag, startPoint x: 984, startPoint y: 555, endPoint x: 1005, endPoint y: 555, distance: 20.5
copy p "55 Jack Hinton Drive, Addington,"
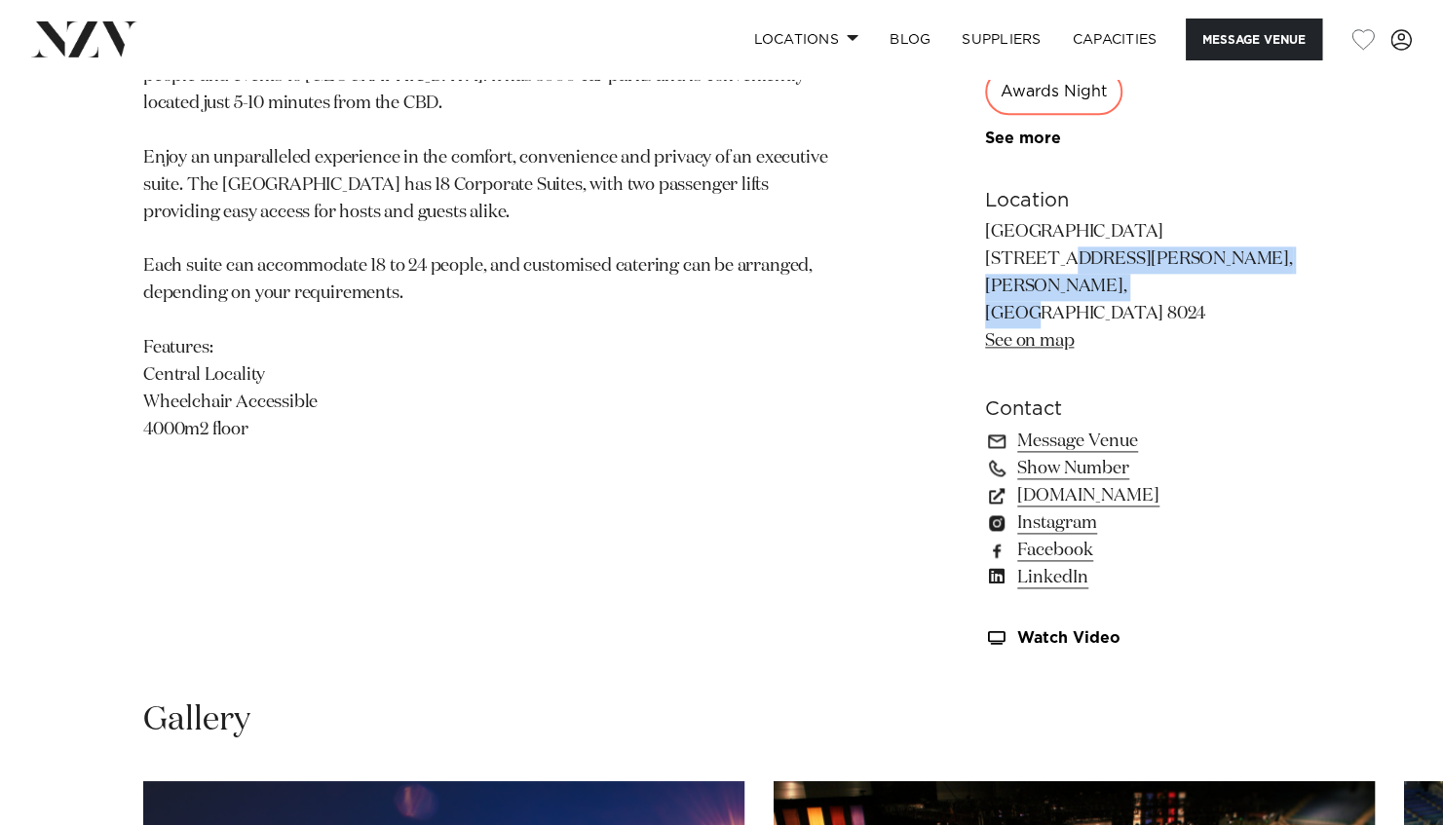
scroll to position [1267, 0]
click at [1053, 456] on link "Show Number" at bounding box center [1142, 469] width 315 height 27
